Goal: Task Accomplishment & Management: Use online tool/utility

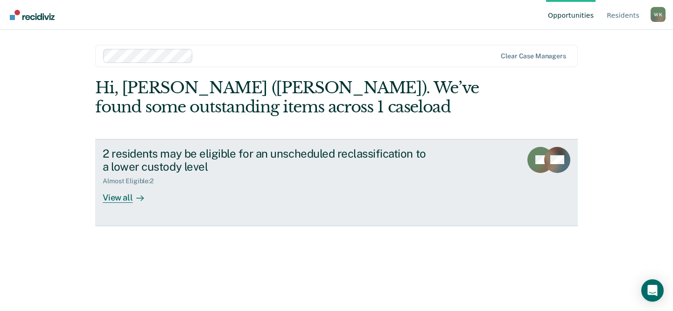
click at [531, 162] on rect at bounding box center [540, 160] width 26 height 26
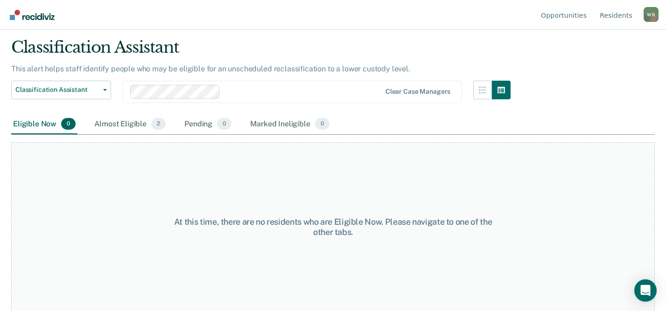
scroll to position [27, 0]
click at [124, 121] on div "Almost Eligible 2" at bounding box center [129, 124] width 75 height 21
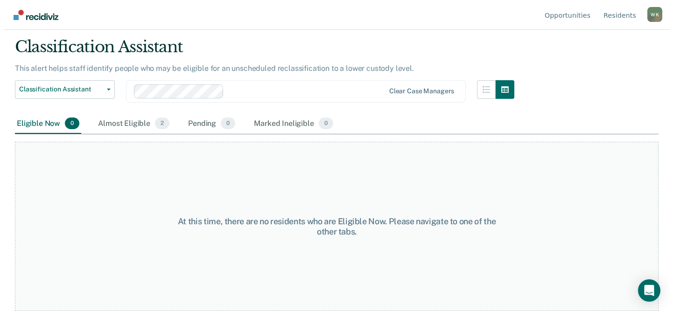
scroll to position [0, 0]
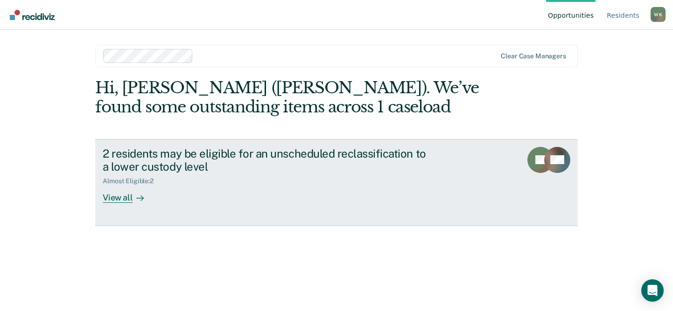
click at [113, 196] on div "View all" at bounding box center [129, 194] width 52 height 18
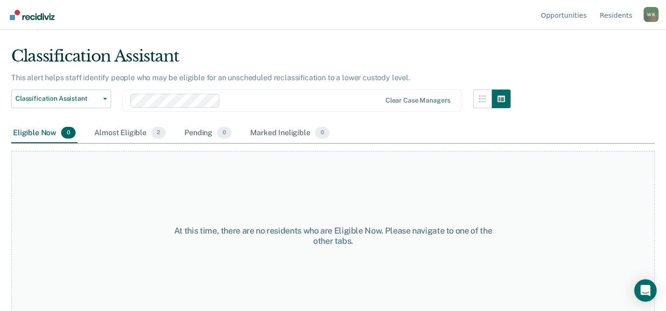
scroll to position [27, 0]
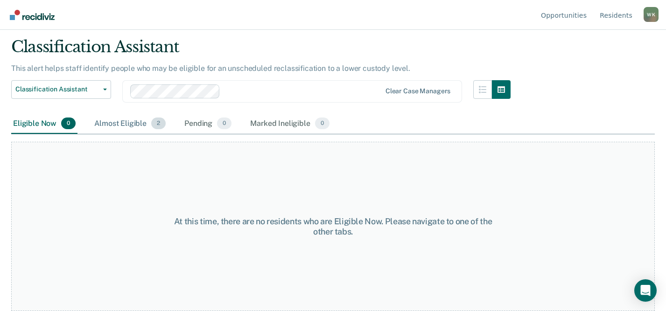
click at [127, 121] on div "Almost Eligible 2" at bounding box center [129, 124] width 75 height 21
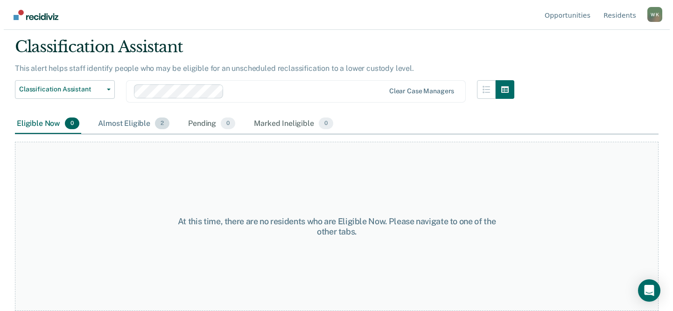
scroll to position [0, 0]
